Goal: Task Accomplishment & Management: Use online tool/utility

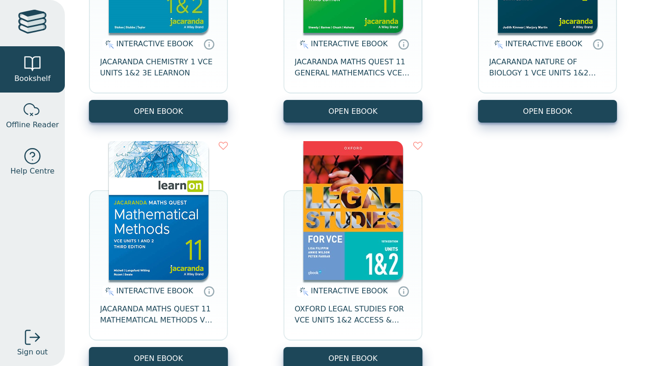
scroll to position [230, 0]
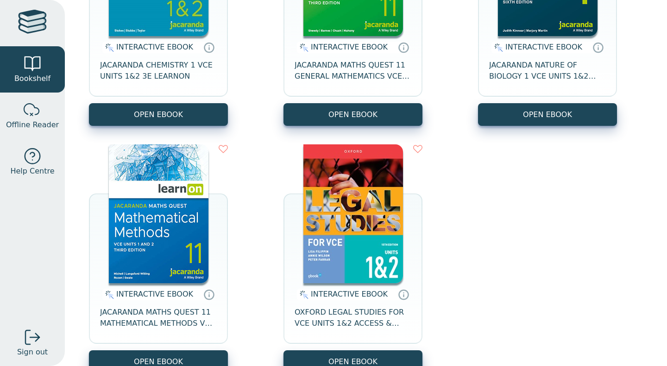
click at [174, 101] on div "INTERACTIVE EBOOK JACARANDA CHEMISTRY 1 VCE UNITS 1&2 3E LEARNON" at bounding box center [158, 69] width 139 height 67
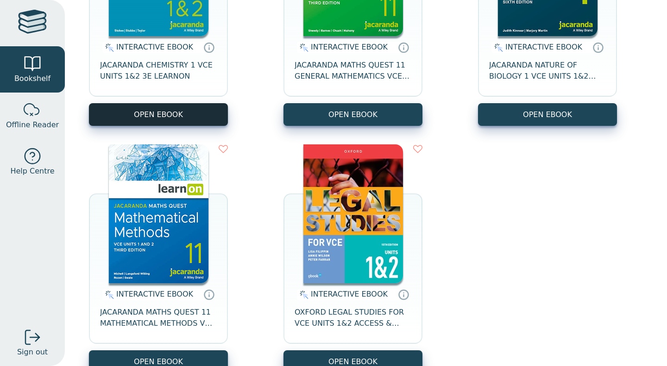
click at [162, 119] on button "OPEN EBOOK" at bounding box center [158, 114] width 139 height 23
click at [187, 107] on button "OPEN EBOOK" at bounding box center [158, 114] width 139 height 23
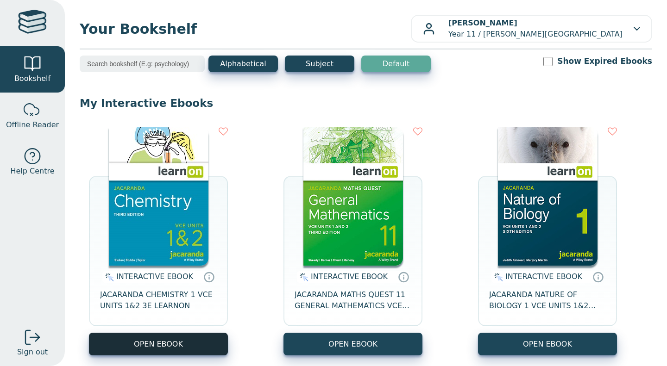
click at [199, 337] on button "OPEN EBOOK" at bounding box center [158, 344] width 139 height 23
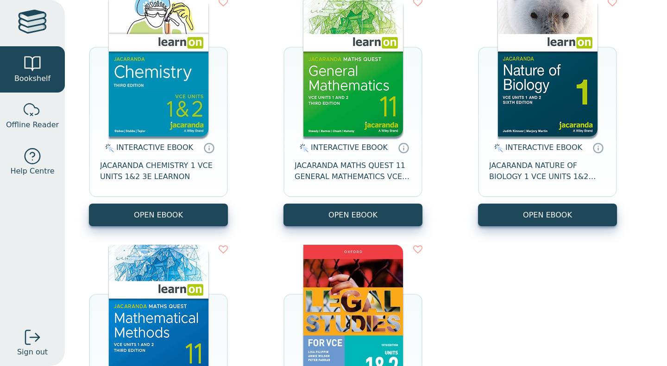
scroll to position [124, 0]
